Goal: Task Accomplishment & Management: Manage account settings

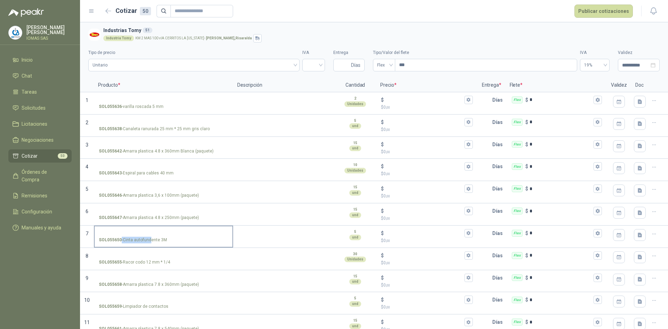
click at [127, 239] on p "SOL055650 - Cinta autofundente 3M" at bounding box center [133, 240] width 68 height 7
click at [127, 236] on input "SOL055650 - Cinta autofundente 3M" at bounding box center [163, 233] width 129 height 5
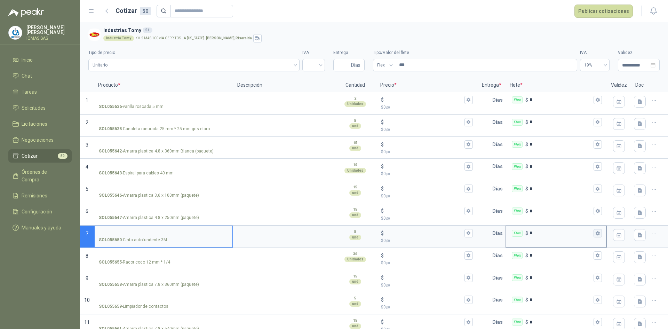
click at [594, 236] on button "Flex $ *" at bounding box center [598, 233] width 8 height 8
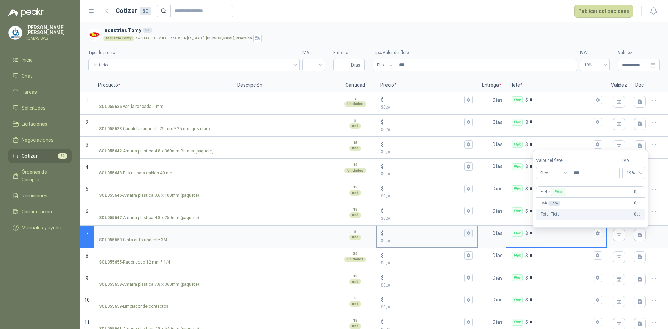
click at [466, 233] on icon "button" at bounding box center [468, 233] width 5 height 5
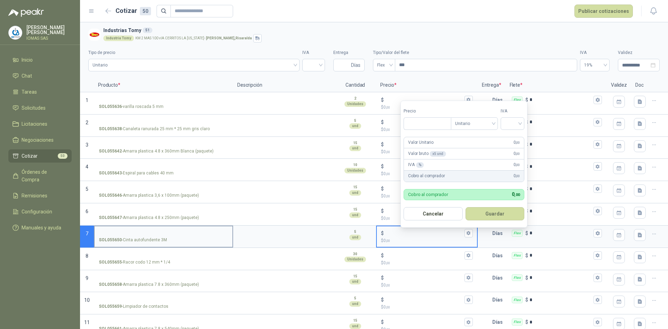
click at [189, 245] on label "SOL055650 - Cinta autofundente 3M" at bounding box center [164, 236] width 138 height 20
click at [189, 236] on input "SOL055650 - Cinta autofundente 3M" at bounding box center [163, 233] width 129 height 5
click at [296, 238] on textarea at bounding box center [284, 234] width 100 height 16
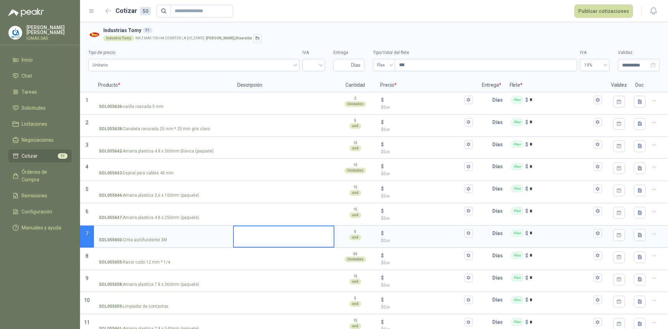
click at [301, 237] on textarea at bounding box center [284, 234] width 100 height 16
click at [422, 236] on input "$ $ 0 ,00" at bounding box center [424, 232] width 78 height 5
click at [467, 236] on button "$ $ 0 ,00" at bounding box center [468, 233] width 8 height 8
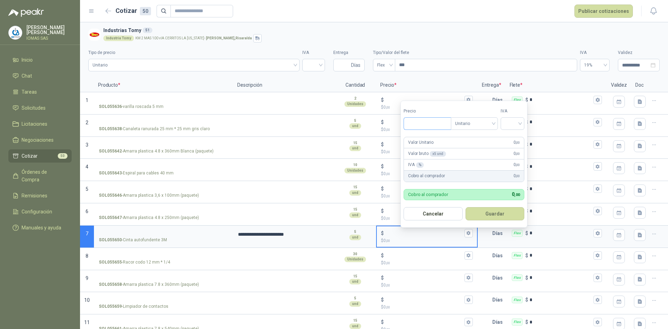
click at [424, 122] on input "Precio" at bounding box center [427, 124] width 47 height 12
type input "********"
click at [515, 120] on input "search" at bounding box center [512, 123] width 15 height 10
click at [518, 139] on div "19%" at bounding box center [514, 138] width 13 height 8
click at [491, 211] on button "Guardar" at bounding box center [496, 213] width 60 height 13
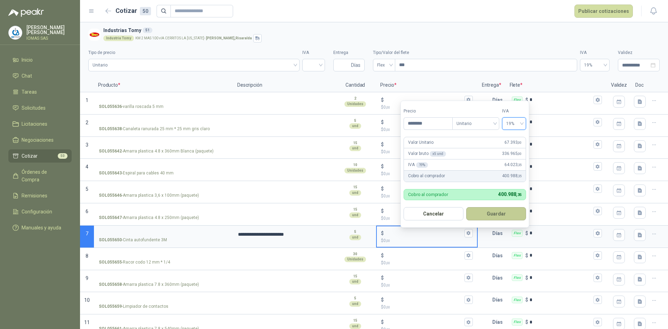
type input "******"
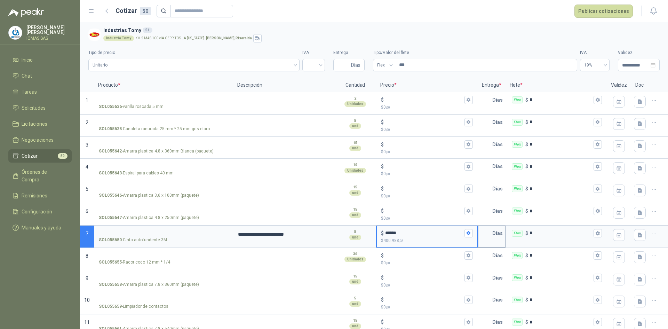
click at [492, 233] on p "Días" at bounding box center [498, 233] width 13 height 14
click at [496, 235] on p "Días" at bounding box center [498, 233] width 13 height 14
click at [487, 233] on input "text" at bounding box center [485, 233] width 14 height 14
click at [596, 235] on icon "button" at bounding box center [598, 233] width 4 height 4
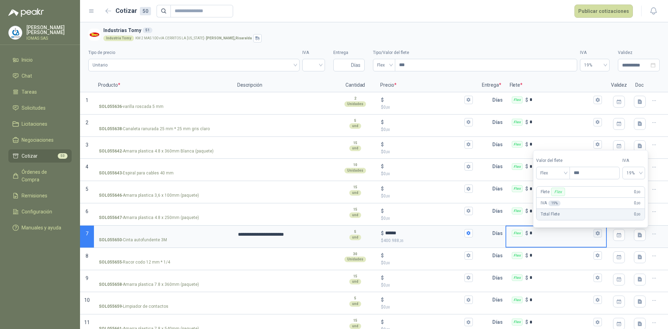
click at [595, 235] on icon "button" at bounding box center [597, 233] width 5 height 5
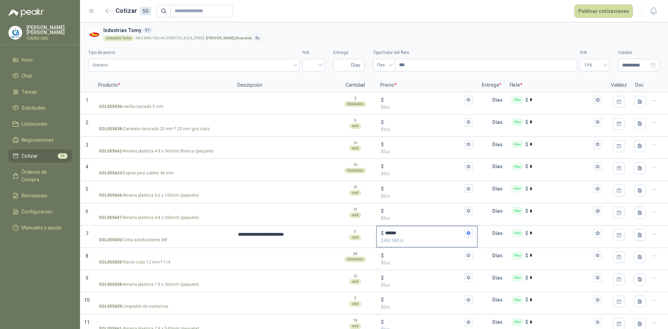
drag, startPoint x: 439, startPoint y: 237, endPoint x: 470, endPoint y: 232, distance: 31.3
click at [439, 237] on div "$ ******" at bounding box center [426, 233] width 91 height 8
click at [439, 236] on input "******" at bounding box center [424, 232] width 78 height 5
click at [467, 232] on button "$ ****** $ 400.988 ,35" at bounding box center [468, 233] width 8 height 8
click at [618, 236] on icon "button" at bounding box center [619, 235] width 3 height 2
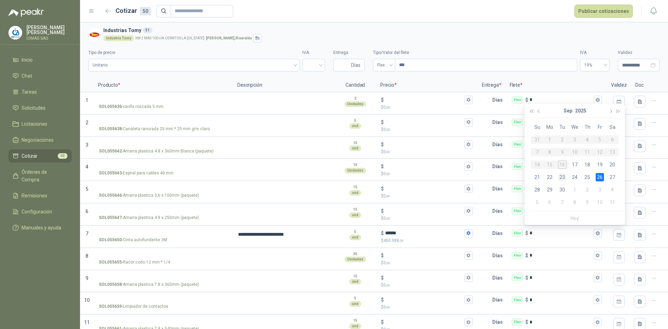
click at [560, 176] on div "23" at bounding box center [562, 177] width 8 height 8
click at [596, 232] on icon "button" at bounding box center [598, 233] width 4 height 4
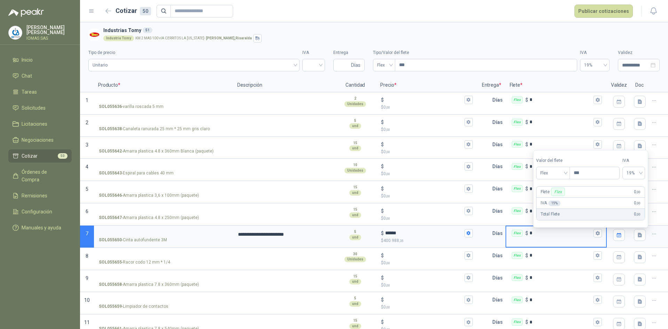
click at [553, 241] on div "Flex $ *" at bounding box center [556, 236] width 101 height 22
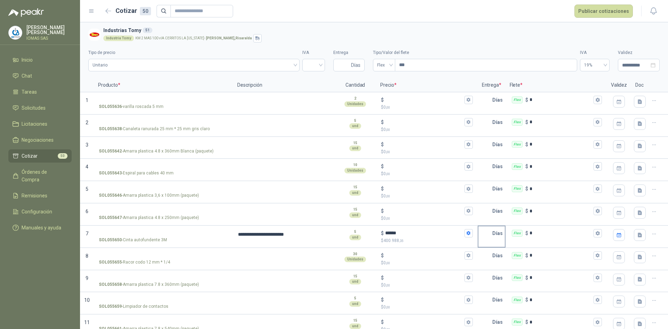
click at [495, 233] on p "Días" at bounding box center [498, 233] width 13 height 14
click at [488, 85] on p "Entrega *" at bounding box center [492, 85] width 28 height 14
click at [494, 234] on p "Días" at bounding box center [498, 233] width 13 height 14
click at [494, 233] on p "Días" at bounding box center [498, 233] width 13 height 14
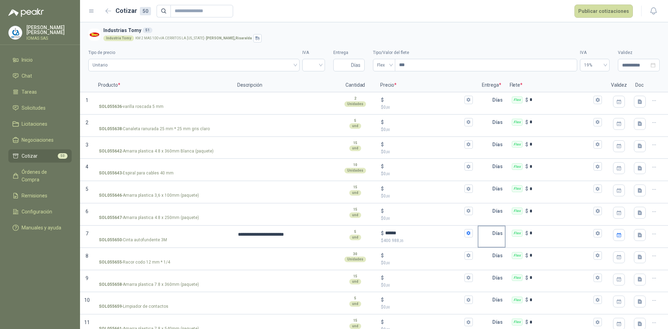
click at [0, 0] on button "Marker" at bounding box center [0, 0] width 0 height 0
click at [503, 246] on button "Marker" at bounding box center [504, 246] width 2 height 2
click at [595, 233] on icon "button" at bounding box center [597, 233] width 5 height 5
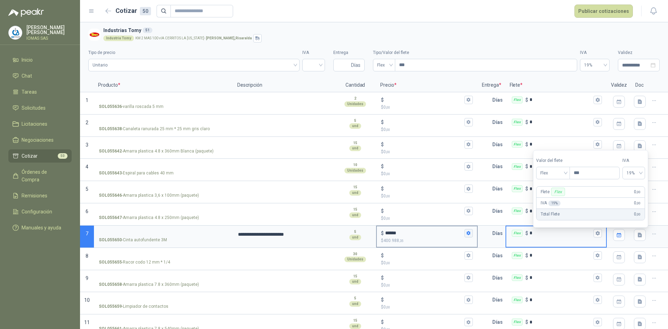
click at [467, 231] on icon "button" at bounding box center [469, 233] width 4 height 4
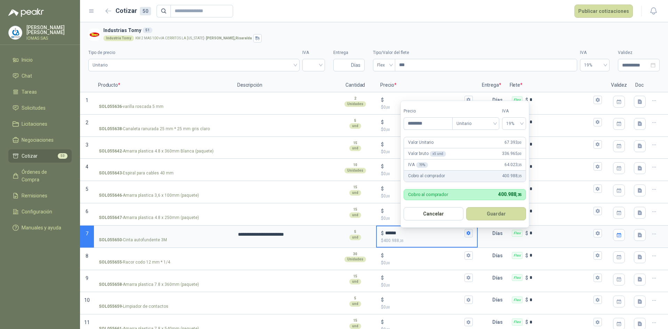
click at [467, 231] on icon "button" at bounding box center [469, 233] width 4 height 4
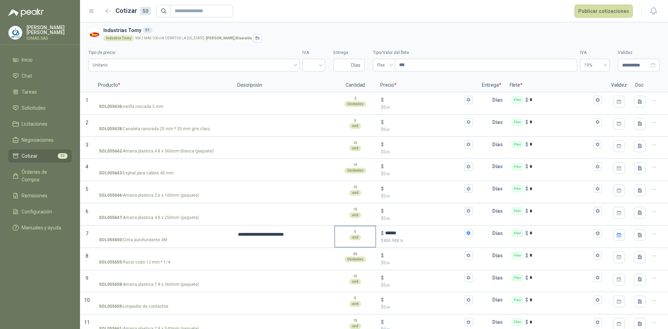
click at [339, 233] on div "5 und" at bounding box center [355, 234] width 40 height 17
click at [109, 233] on input "SOL055650 - Cinta autofundente 3M" at bounding box center [163, 233] width 129 height 5
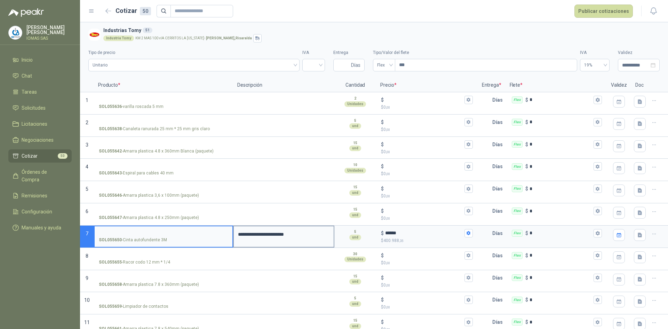
click at [313, 242] on div "**********" at bounding box center [283, 236] width 101 height 22
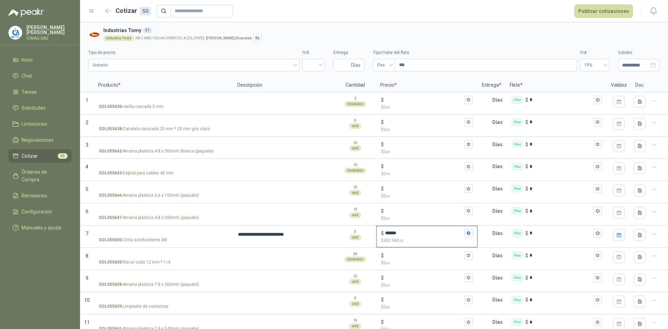
click at [445, 239] on p "$ 400.988 ,35" at bounding box center [426, 240] width 91 height 7
click at [445, 236] on input "******" at bounding box center [424, 232] width 78 height 5
click at [492, 237] on p "Días" at bounding box center [498, 233] width 13 height 14
click at [534, 234] on input "*" at bounding box center [561, 232] width 63 height 5
click at [652, 234] on icon "button" at bounding box center [653, 233] width 3 height 0
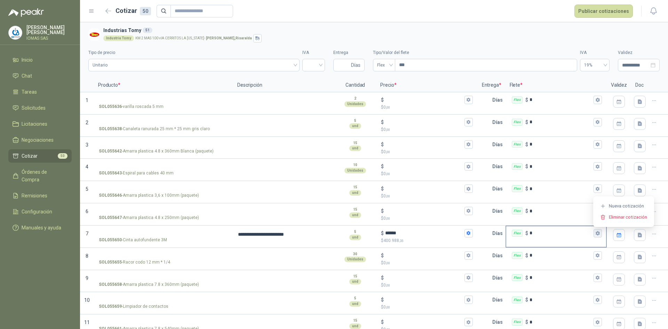
click at [596, 234] on icon "button" at bounding box center [598, 233] width 4 height 4
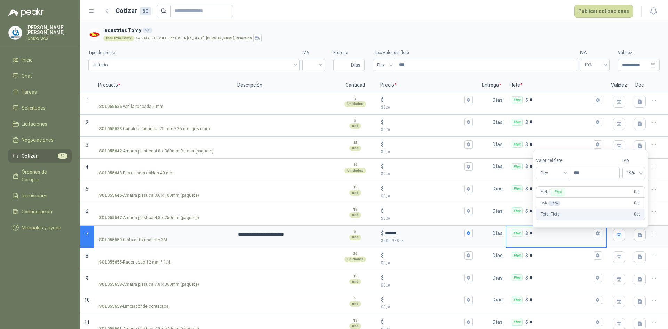
click at [576, 234] on input "*" at bounding box center [561, 232] width 63 height 5
click at [351, 64] on span "Días" at bounding box center [355, 65] width 9 height 12
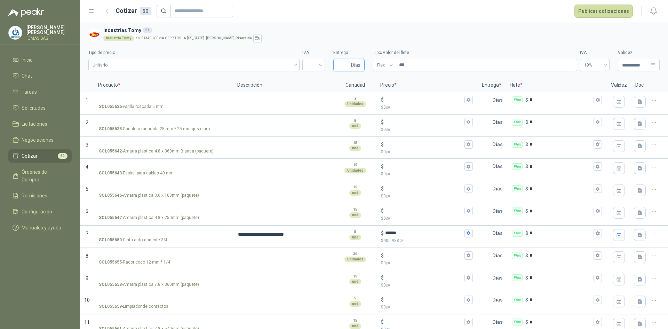
type input "*"
click at [435, 31] on h3 "Industrias Tomy 51" at bounding box center [380, 30] width 554 height 8
click at [310, 60] on input "search" at bounding box center [314, 64] width 14 height 10
click at [310, 80] on div "19%" at bounding box center [310, 80] width 11 height 8
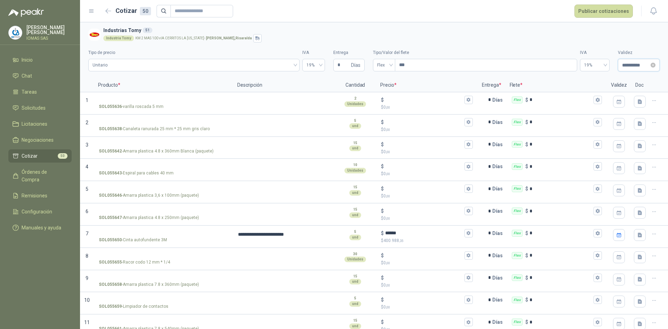
click at [634, 65] on input "**********" at bounding box center [635, 65] width 27 height 8
type input "**********"
click at [592, 145] on div "23" at bounding box center [591, 146] width 8 height 8
click at [592, 145] on body "**********" at bounding box center [334, 164] width 668 height 329
click at [627, 64] on input "**********" at bounding box center [635, 65] width 27 height 8
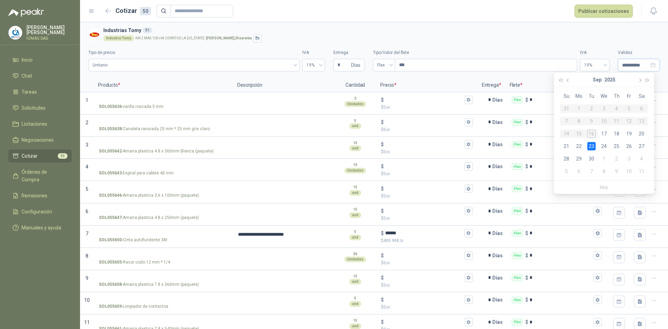
type input "**********"
click at [593, 145] on div "23" at bounding box center [591, 146] width 8 height 8
click at [533, 35] on div "Industria Tomy KM 2 MAS 100 vIA CERRITOS LA [US_STATE] - [GEOGRAPHIC_DATA] , [G…" at bounding box center [380, 38] width 554 height 8
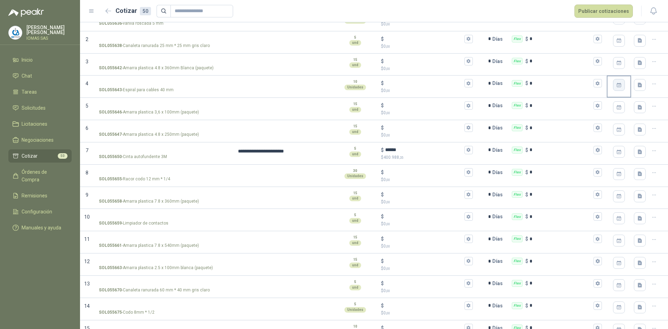
scroll to position [85, 0]
click at [173, 176] on div "SOL055655 - Racor codo 12 mm * 1/4" at bounding box center [163, 177] width 129 height 7
click at [173, 174] on input "SOL055655 - Racor codo 12 mm * 1/4" at bounding box center [163, 170] width 129 height 5
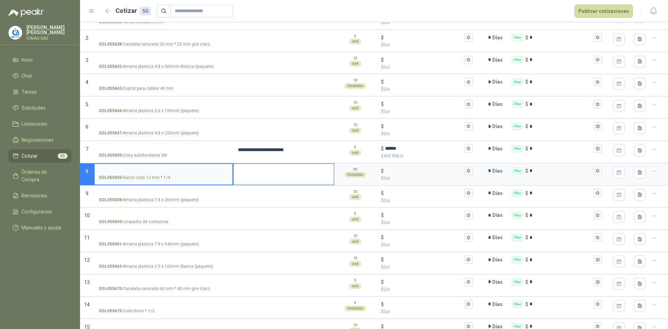
click at [255, 175] on textarea at bounding box center [284, 172] width 100 height 16
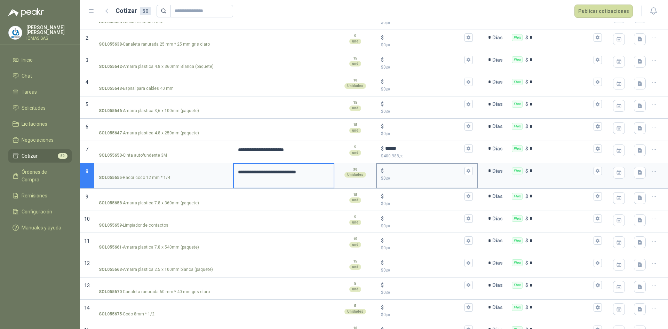
click at [407, 175] on p "$ 0 ,00" at bounding box center [426, 178] width 91 height 7
click at [407, 173] on input "$ $ 0 ,00" at bounding box center [424, 170] width 78 height 5
click at [467, 172] on icon "button" at bounding box center [469, 171] width 4 height 4
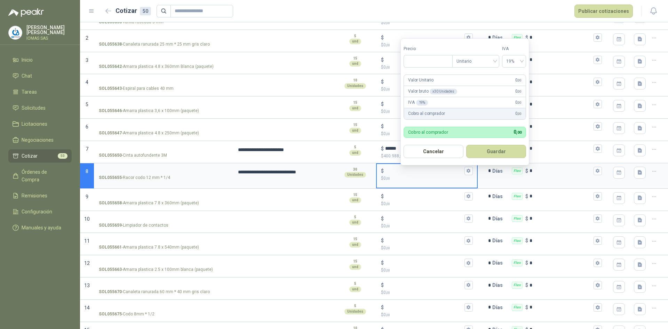
click at [388, 172] on input "$ $ 0 ,00" at bounding box center [424, 170] width 78 height 5
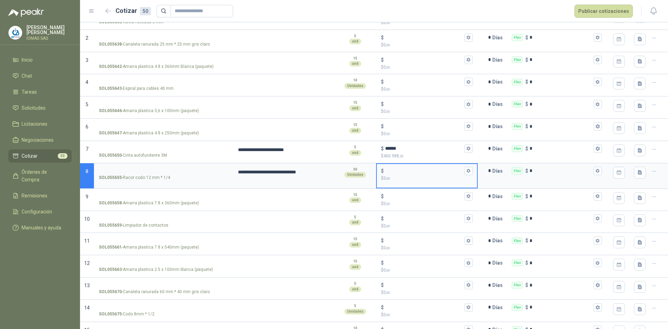
click at [388, 171] on input "$ $ 0 ,00" at bounding box center [424, 170] width 78 height 5
type input "*****"
click at [530, 174] on div "Flex $ *" at bounding box center [556, 171] width 100 height 14
click at [530, 173] on input "*" at bounding box center [561, 170] width 63 height 5
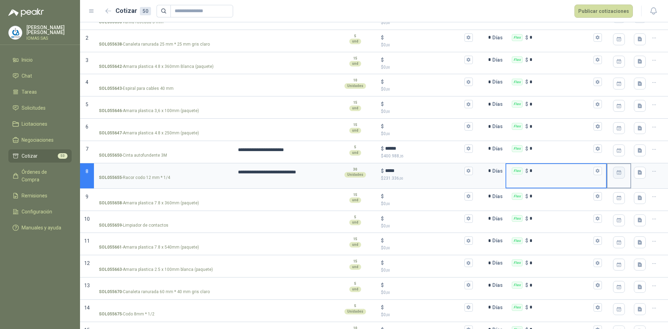
click at [616, 172] on icon "button" at bounding box center [619, 172] width 6 height 6
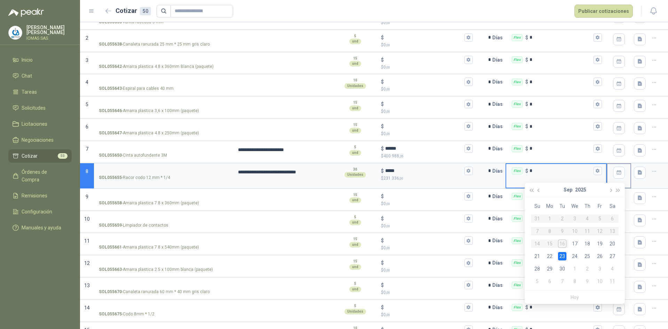
click at [616, 172] on icon "button" at bounding box center [619, 172] width 6 height 6
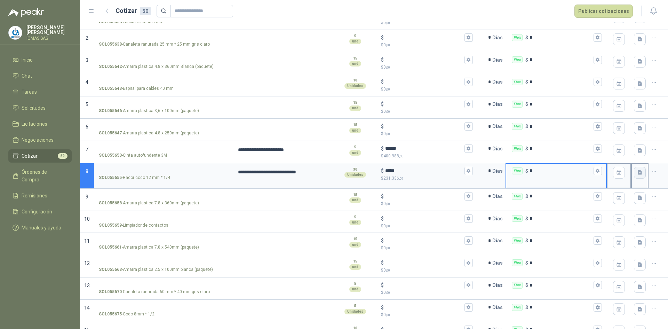
click at [638, 172] on icon "button" at bounding box center [640, 172] width 4 height 5
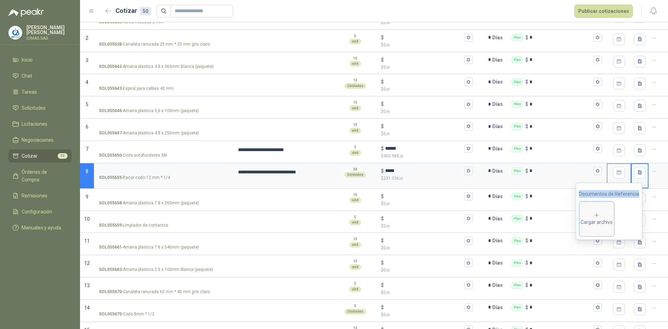
click at [600, 211] on span "Cargar archivo" at bounding box center [596, 218] width 35 height 35
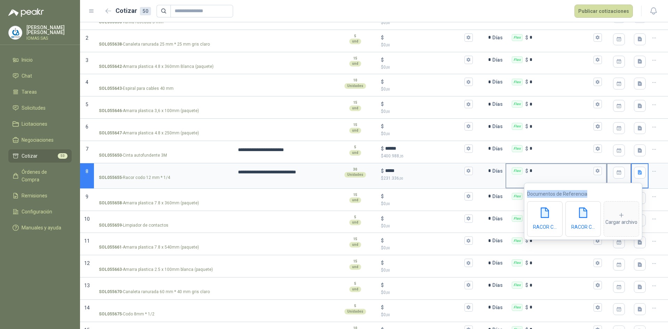
click at [562, 179] on div "Flex $ *" at bounding box center [556, 175] width 101 height 25
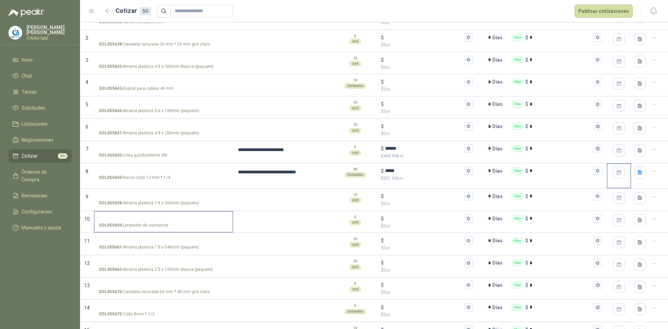
click at [168, 226] on div "SOL055659 - Limpiador de contactos" at bounding box center [163, 225] width 129 height 7
click at [168, 221] on input "SOL055659 - Limpiador de contactos" at bounding box center [163, 218] width 129 height 5
click at [260, 221] on textarea at bounding box center [284, 220] width 100 height 16
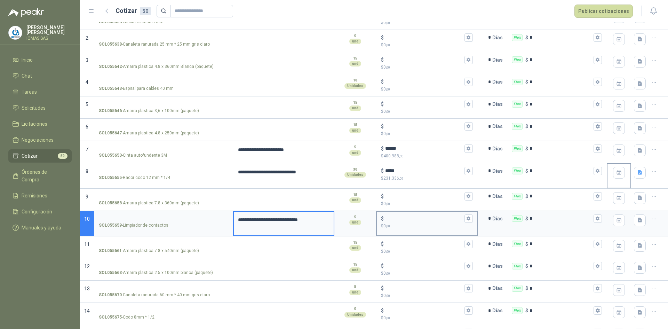
click at [415, 226] on p "$ 0 ,00" at bounding box center [426, 226] width 91 height 7
click at [415, 221] on input "$ $ 0 ,00" at bounding box center [424, 218] width 78 height 5
type input "******"
click at [567, 224] on div "Flex $ *" at bounding box center [556, 219] width 100 height 14
click at [567, 221] on input "*" at bounding box center [561, 218] width 63 height 5
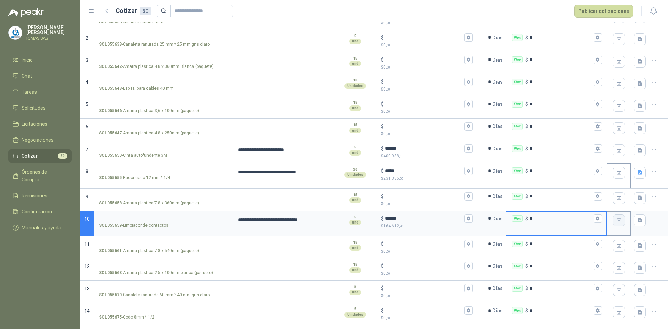
click at [616, 217] on icon "button" at bounding box center [619, 220] width 6 height 6
click at [638, 220] on icon "button" at bounding box center [640, 220] width 4 height 5
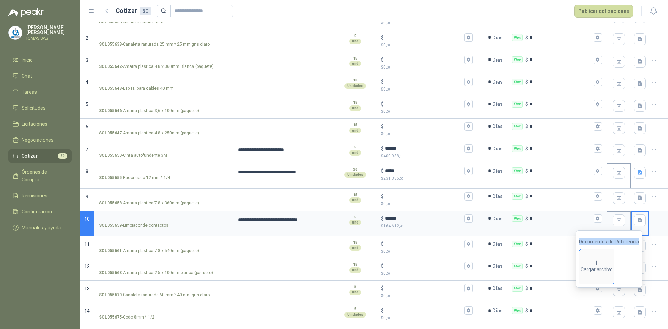
click at [600, 261] on icon at bounding box center [597, 263] width 6 height 6
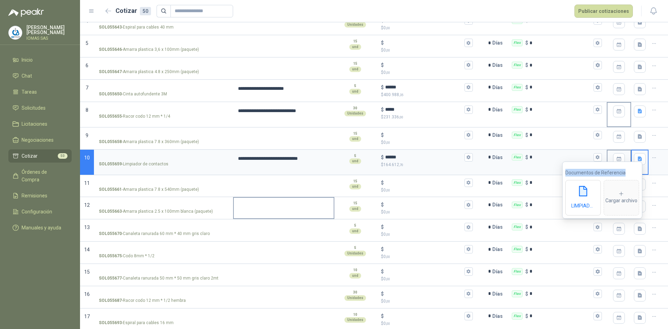
scroll to position [154, 0]
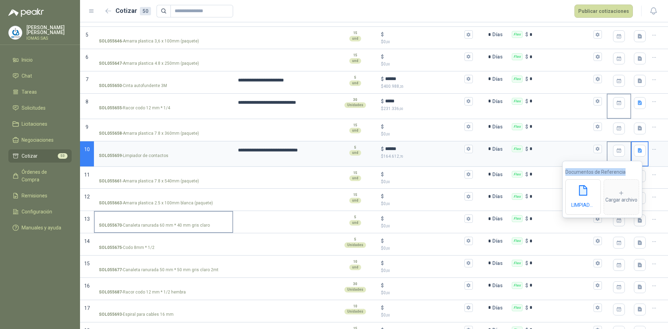
click at [190, 226] on p "SOL055670 - Canaleta ranurada 60 mm * 40 mm gris claro" at bounding box center [154, 225] width 111 height 7
click at [190, 221] on input "SOL055670 - Canaleta ranurada 60 mm * 40 mm gris claro" at bounding box center [163, 218] width 129 height 5
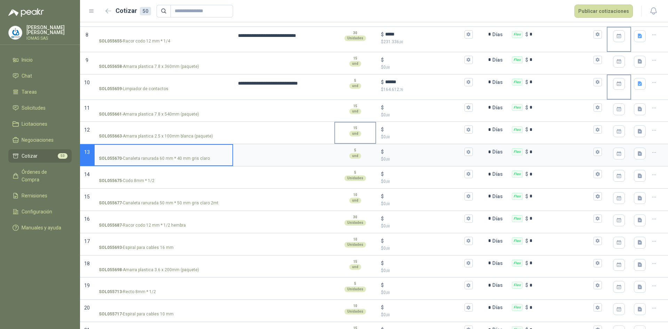
scroll to position [222, 0]
type input "*"
click at [262, 159] on textarea at bounding box center [284, 151] width 100 height 16
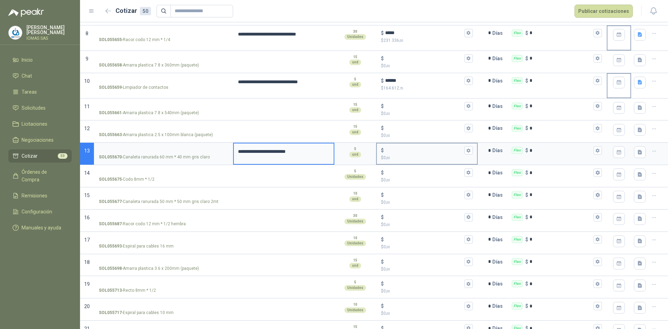
click at [405, 152] on input "$ $ 0 ,00" at bounding box center [424, 150] width 78 height 5
type input "******"
click at [638, 152] on icon "button" at bounding box center [640, 152] width 4 height 5
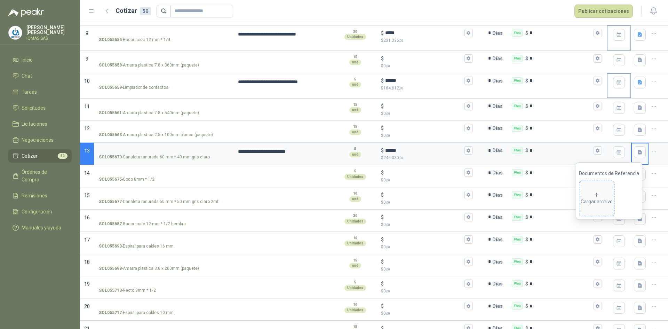
click at [594, 199] on div "Cargar archivo" at bounding box center [597, 199] width 32 height 14
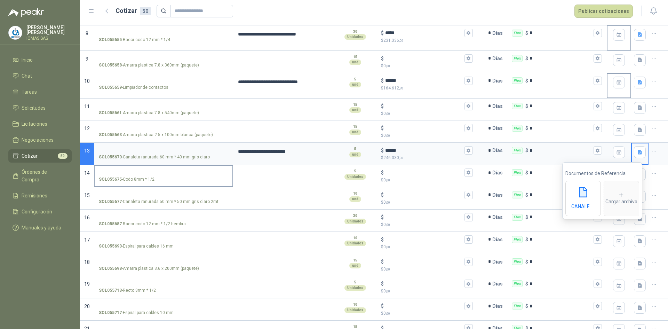
click at [200, 178] on div "SOL055675 - Codo 8mm * 1/2" at bounding box center [163, 179] width 129 height 7
click at [200, 175] on input "SOL055675 - Codo 8mm * 1/2" at bounding box center [163, 172] width 129 height 5
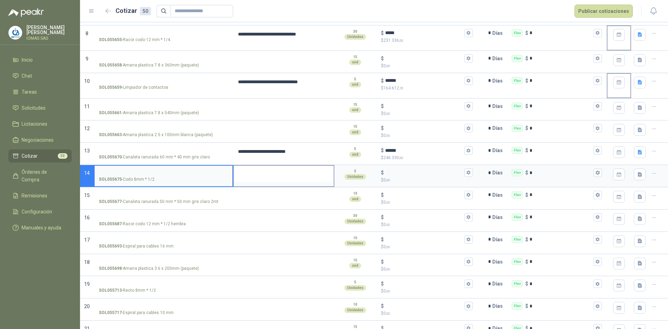
click at [263, 173] on textarea at bounding box center [284, 174] width 100 height 16
click at [277, 173] on textarea "**********" at bounding box center [283, 174] width 98 height 16
type textarea "**********"
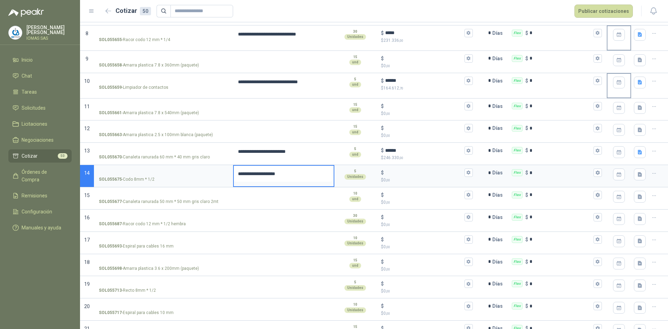
type textarea "**********"
click at [404, 172] on input "$ $ 0 ,00" at bounding box center [424, 172] width 78 height 5
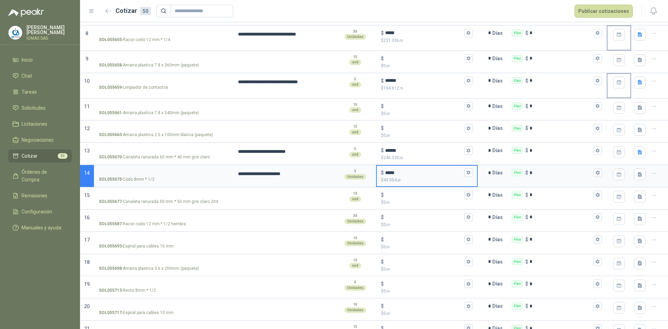
type input "*****"
click at [229, 205] on label "SOL055677 - Canaleta ranurada 50 mm * 50 mm gris claro 2mt" at bounding box center [164, 198] width 138 height 20
click at [228, 198] on input "SOL055677 - Canaleta ranurada 50 mm * 50 mm gris claro 2mt" at bounding box center [163, 194] width 129 height 5
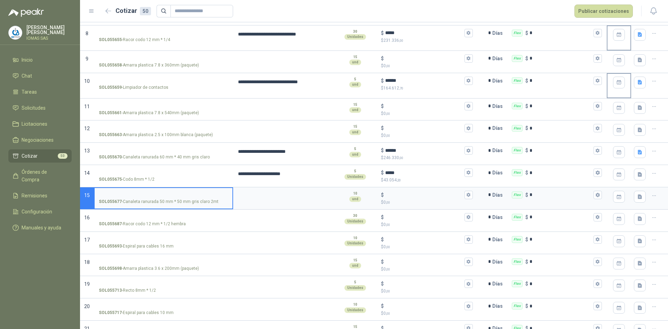
click at [651, 196] on icon "button" at bounding box center [654, 196] width 6 height 6
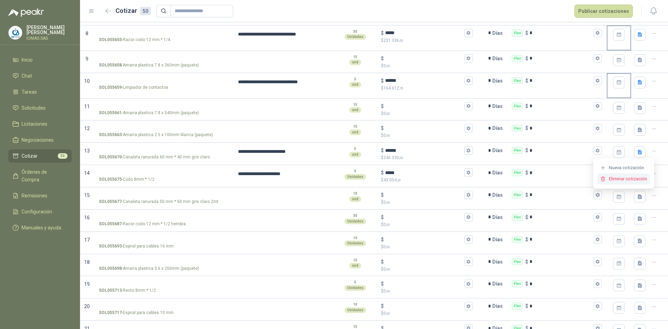
click at [630, 180] on button "Eliminar cotización" at bounding box center [623, 178] width 53 height 11
